Goal: Find specific page/section: Go to known website

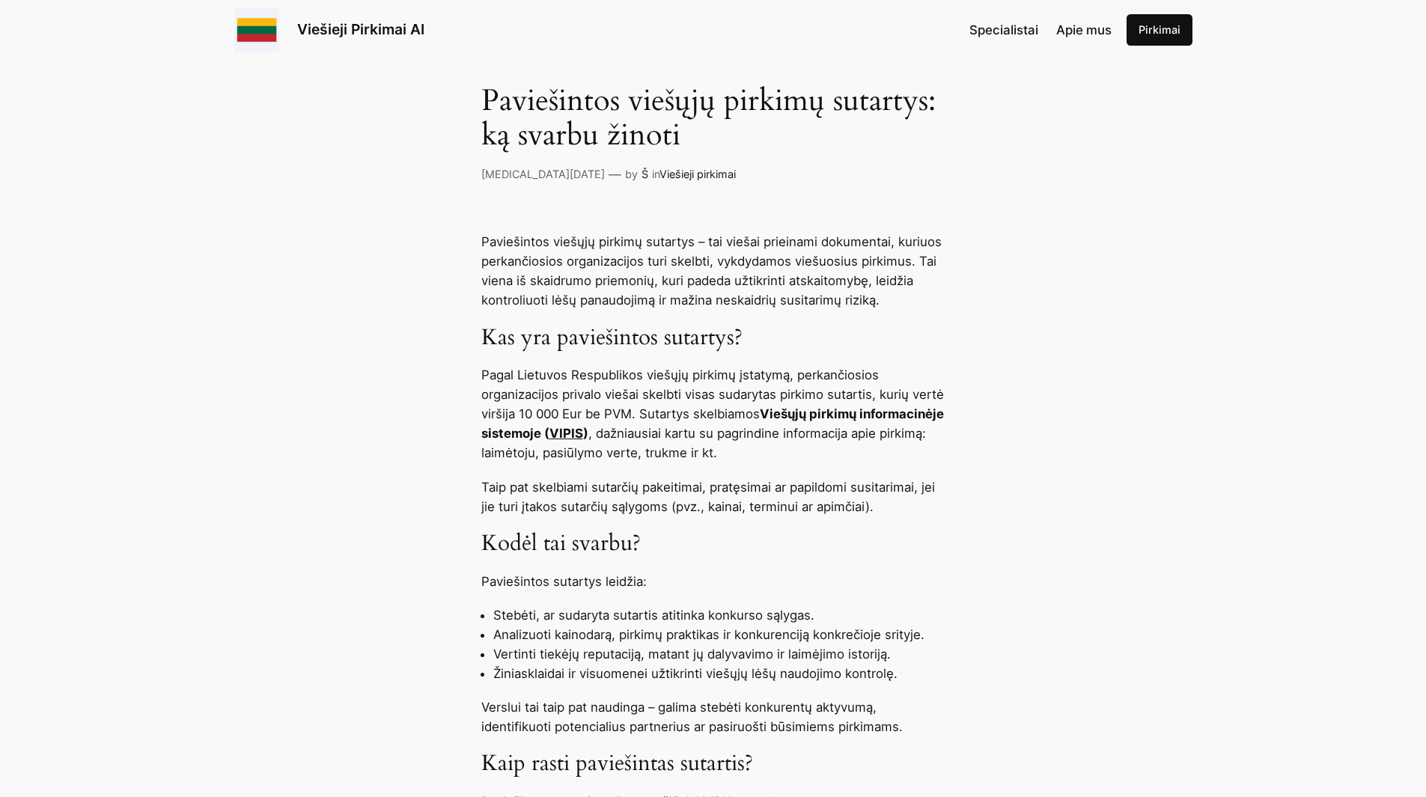
scroll to position [524, 0]
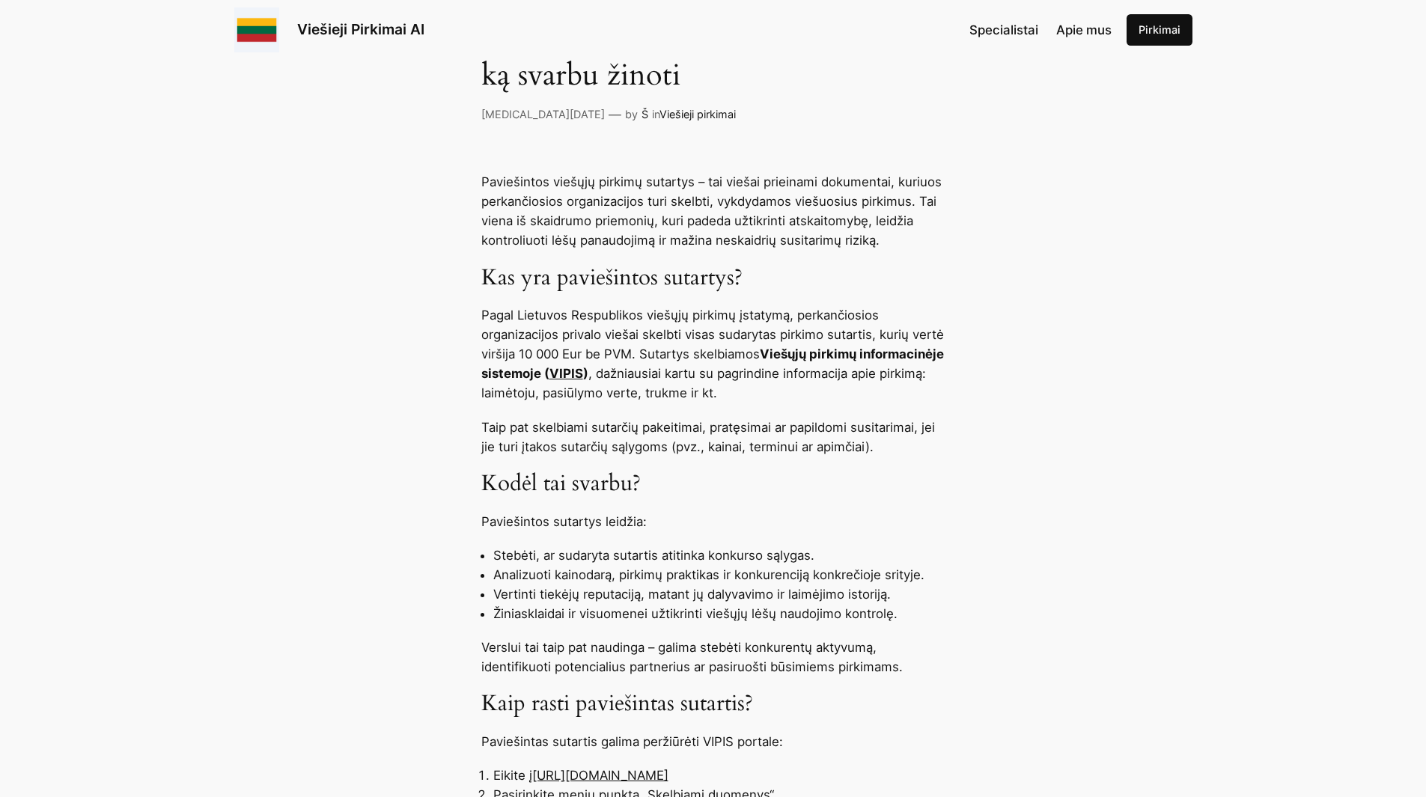
click at [583, 372] on link "VIPIS" at bounding box center [566, 373] width 34 height 15
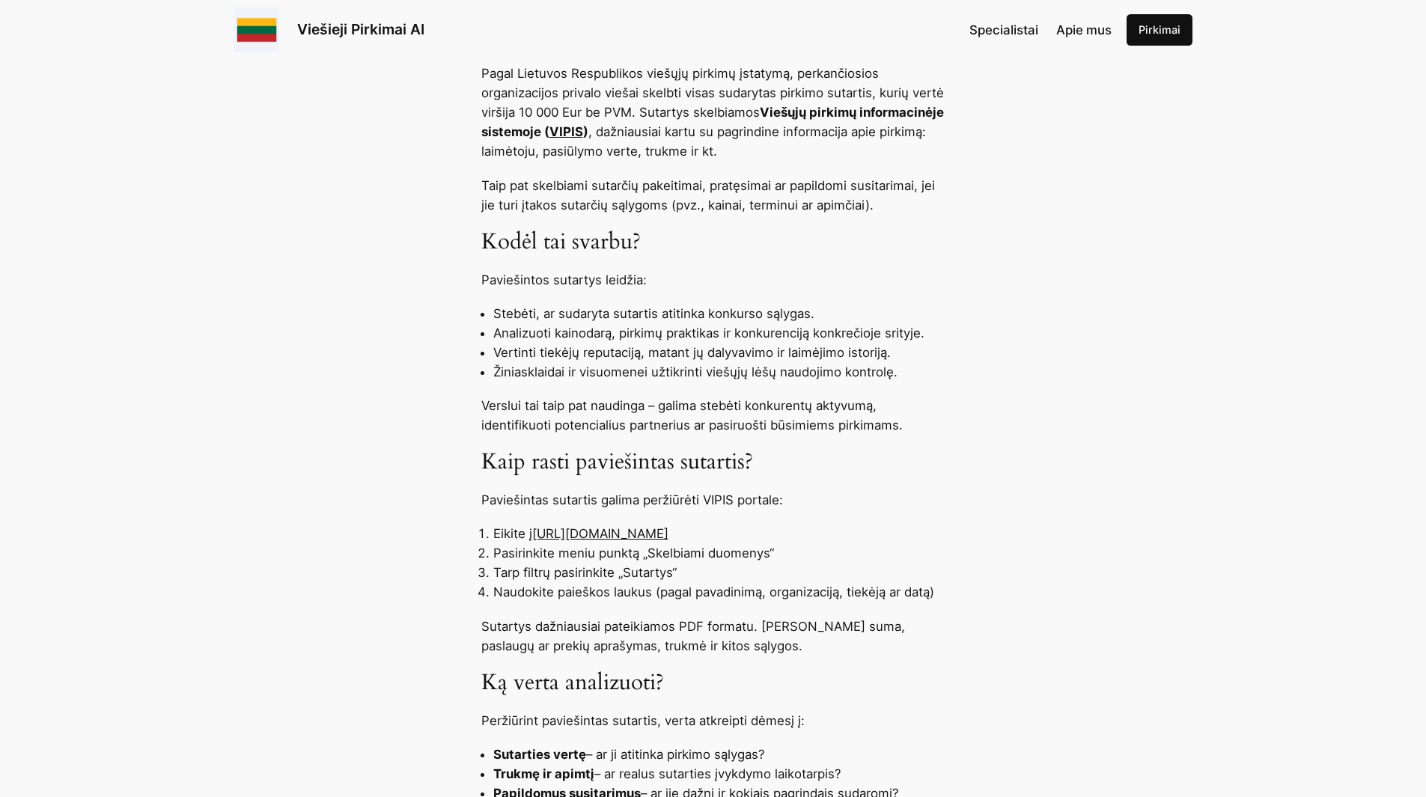
scroll to position [823, 0]
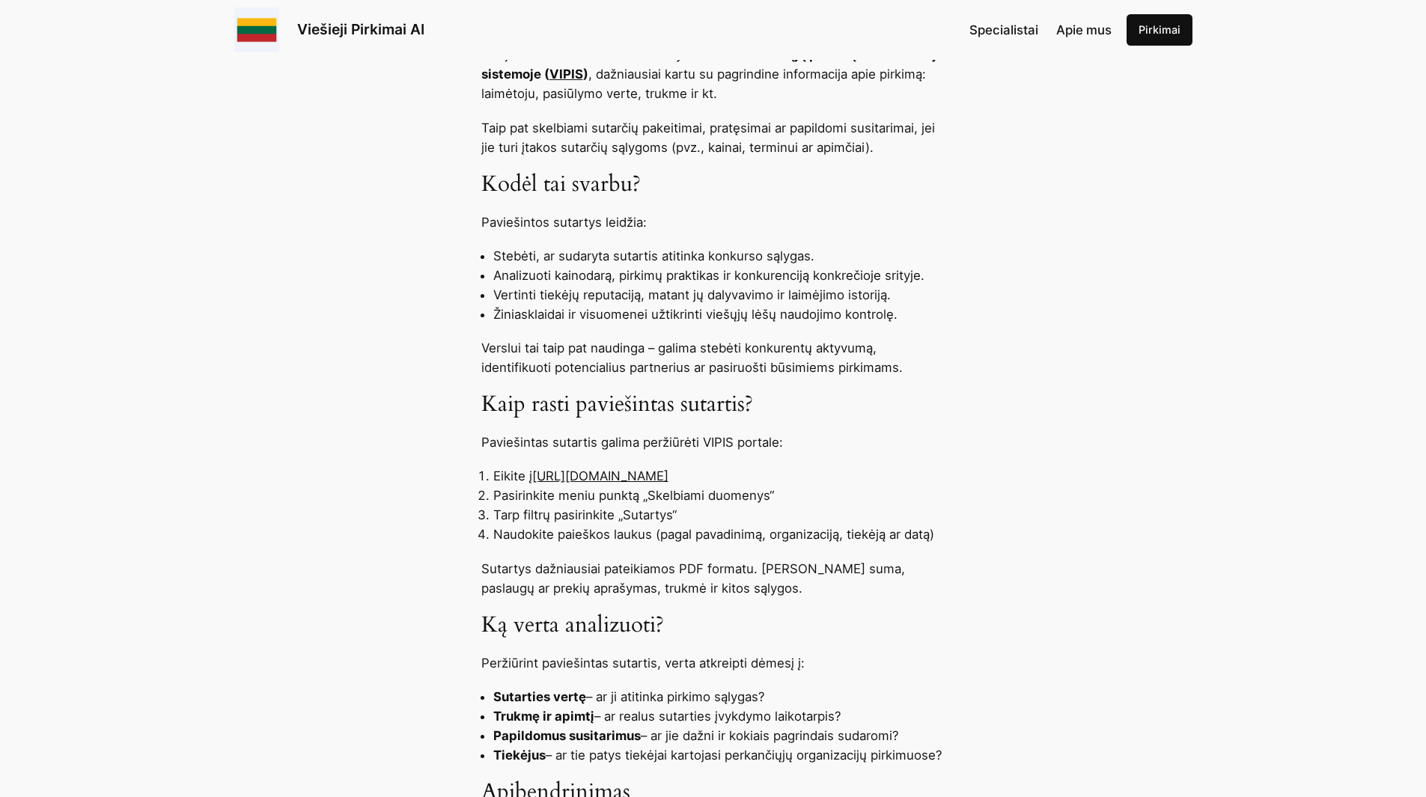
click at [620, 478] on link "[URL][DOMAIN_NAME]" at bounding box center [600, 476] width 136 height 15
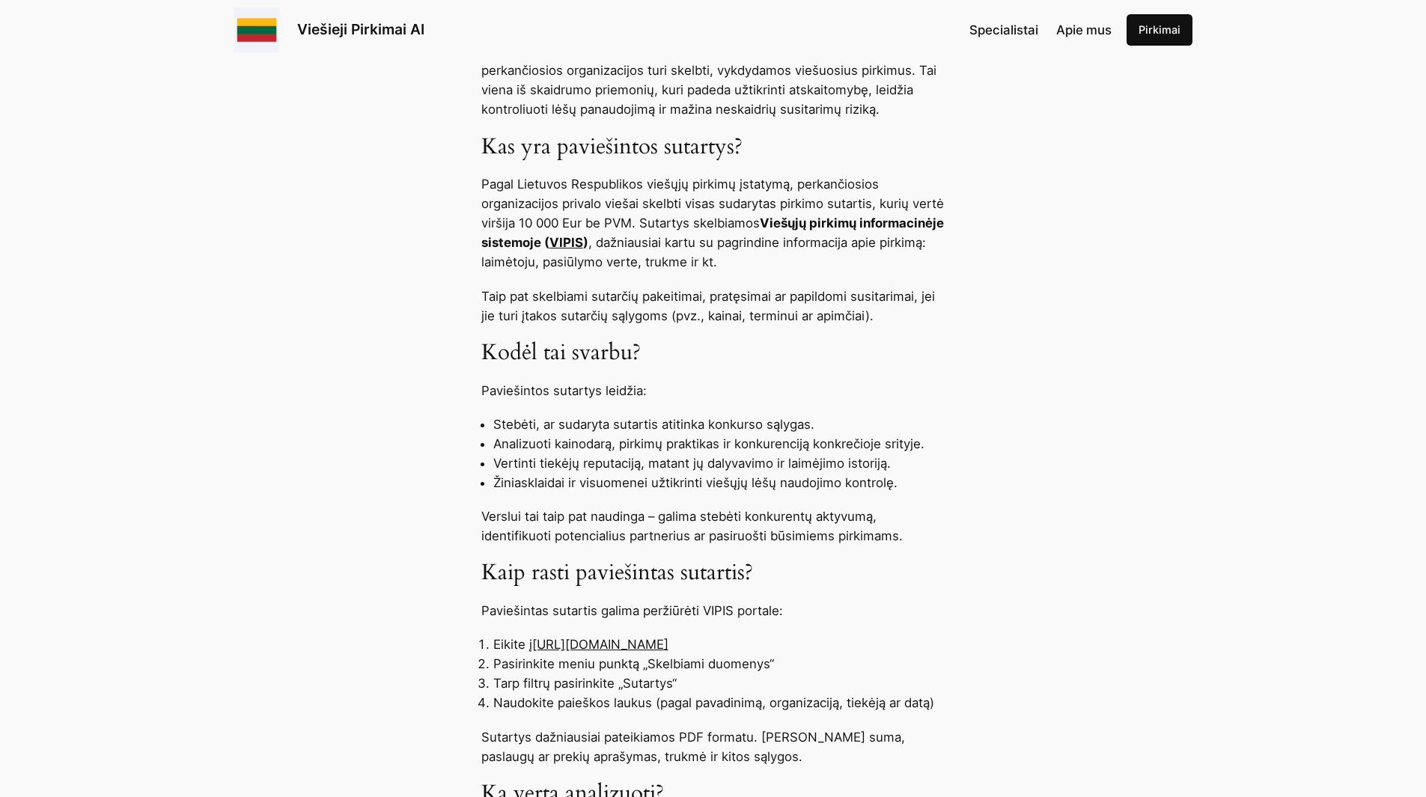
scroll to position [599, 0]
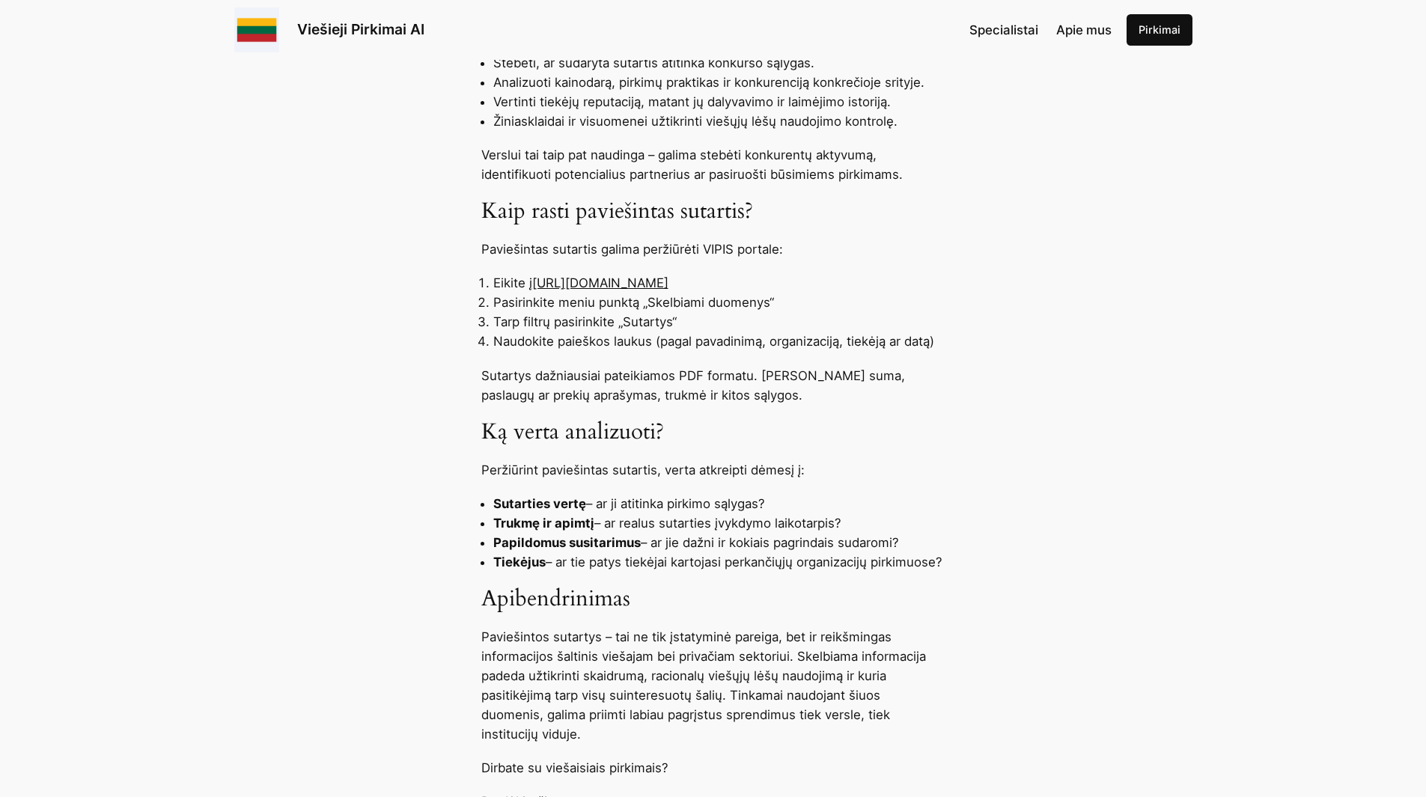
scroll to position [1048, 0]
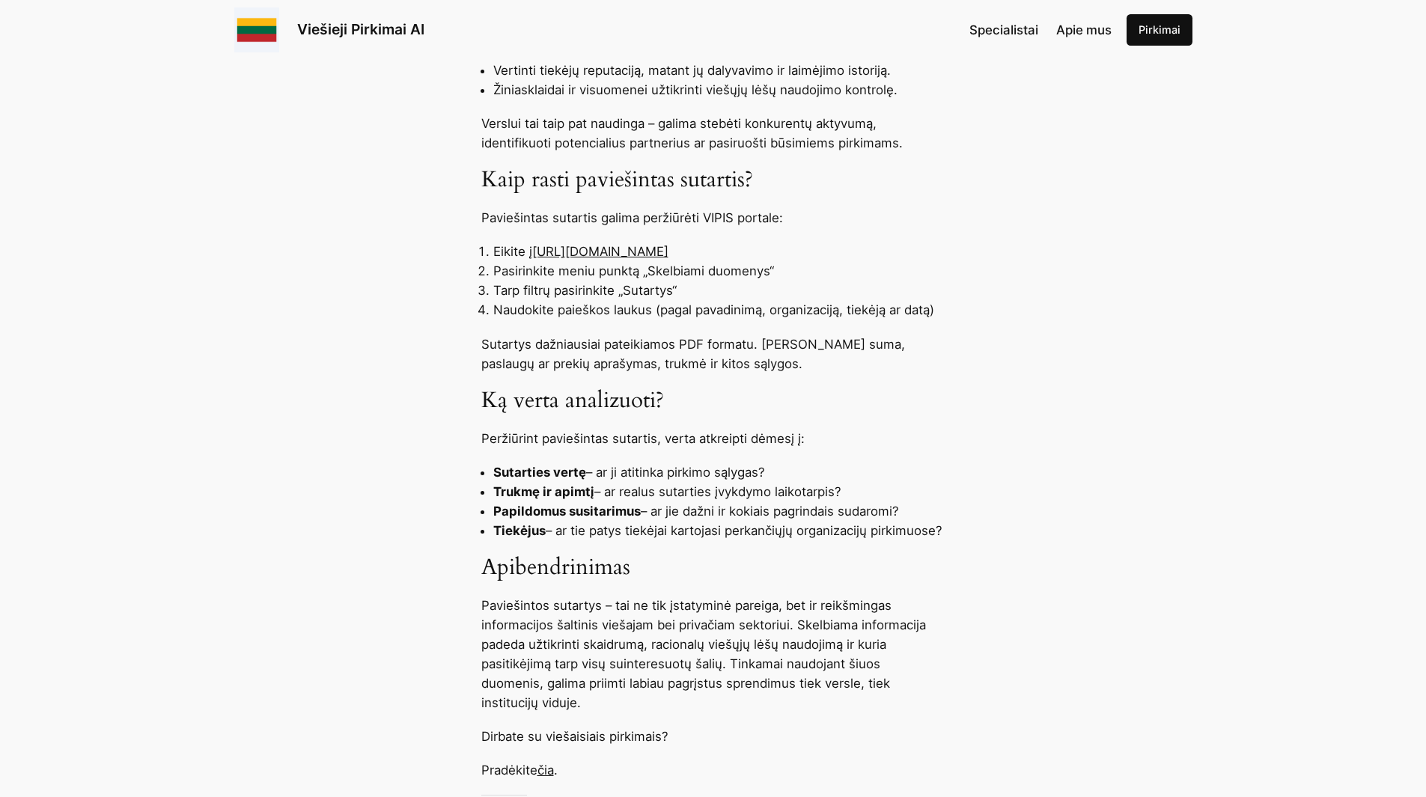
drag, startPoint x: 736, startPoint y: 253, endPoint x: 534, endPoint y: 258, distance: 202.2
click at [534, 258] on li "Eikite į https://pirkimai.eviesiejipirkimai.lt" at bounding box center [719, 251] width 452 height 19
copy link "[URL][DOMAIN_NAME]"
